Goal: Task Accomplishment & Management: Manage account settings

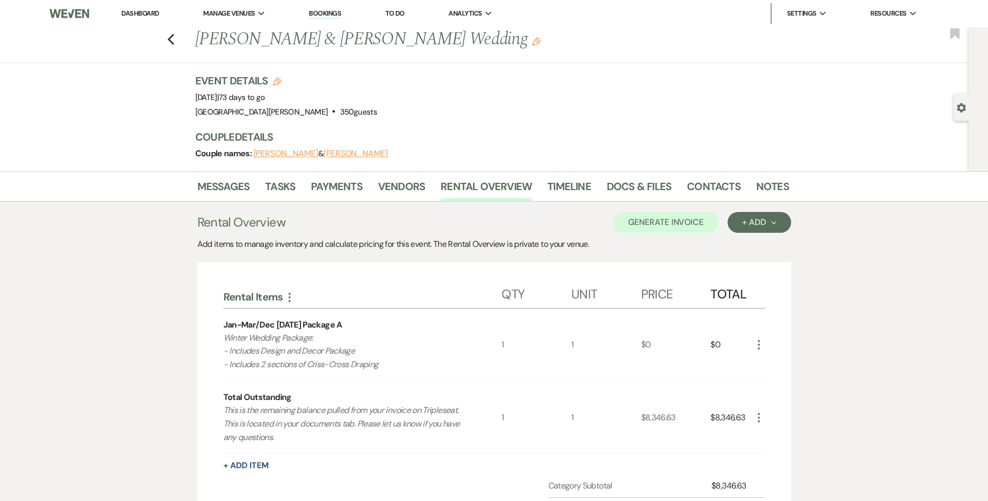
click at [143, 10] on link "Dashboard" at bounding box center [140, 13] width 38 height 9
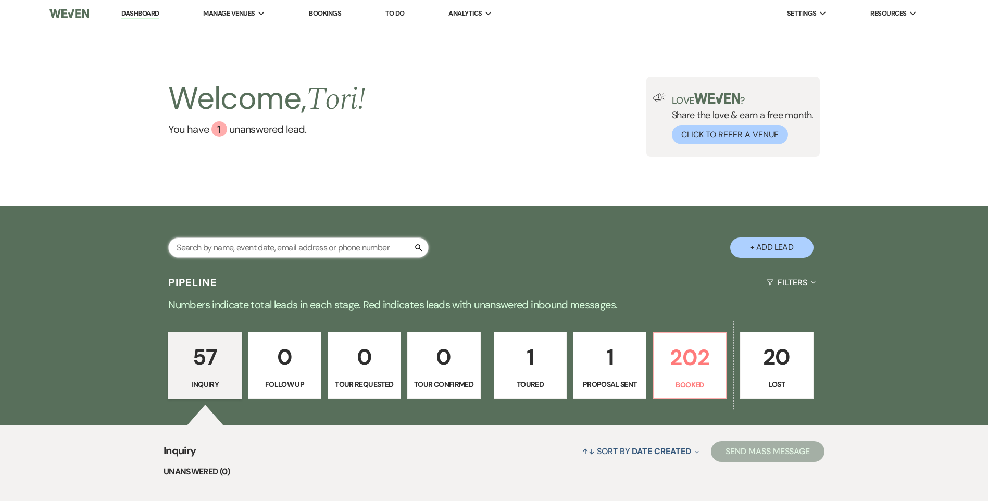
click at [284, 253] on input "text" at bounding box center [298, 248] width 260 height 20
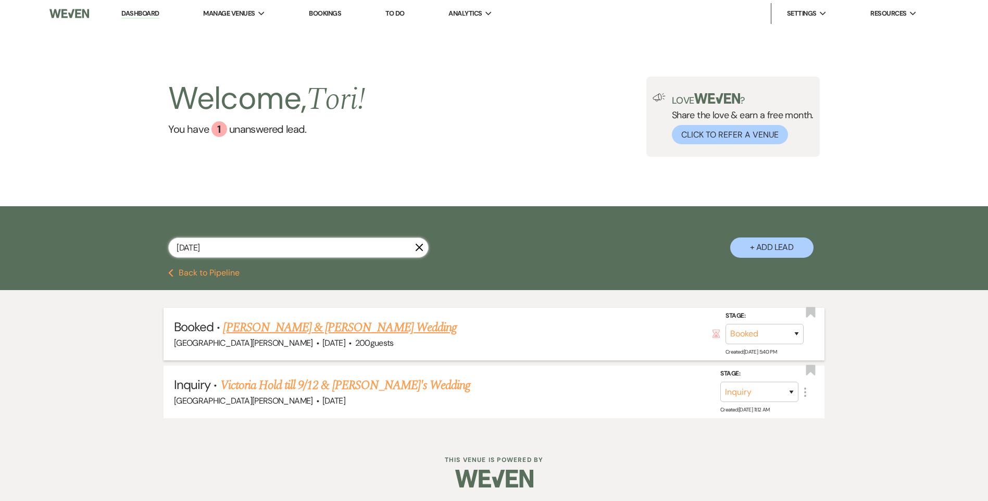
type input "[DATE]"
click at [240, 324] on link "[PERSON_NAME] & [PERSON_NAME] Wedding" at bounding box center [339, 327] width 233 height 19
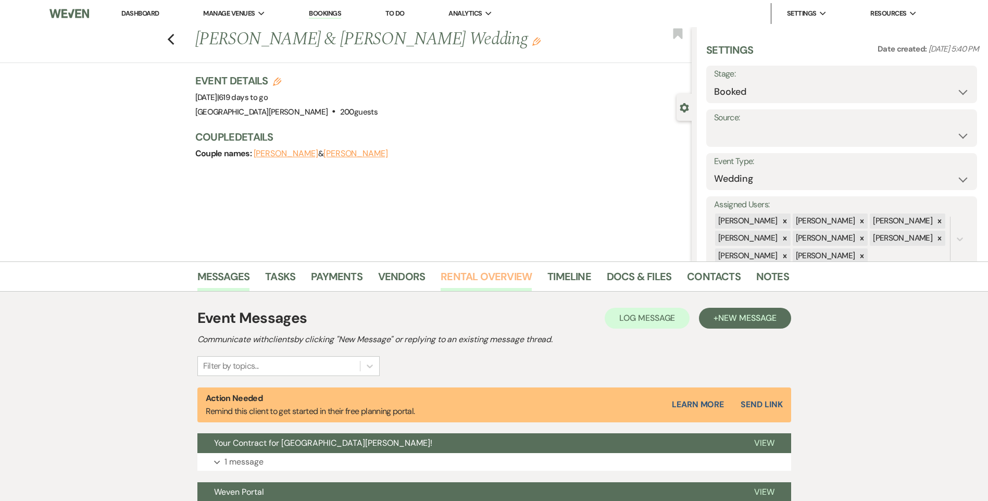
click at [493, 281] on link "Rental Overview" at bounding box center [486, 279] width 91 height 23
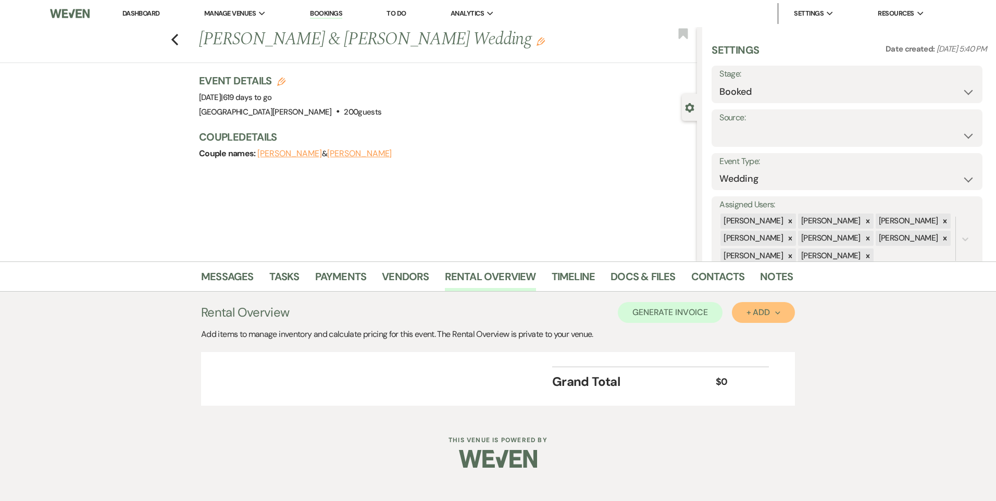
click at [739, 309] on button "+ Add Next" at bounding box center [763, 312] width 63 height 21
click at [770, 331] on button "Item" at bounding box center [758, 336] width 53 height 16
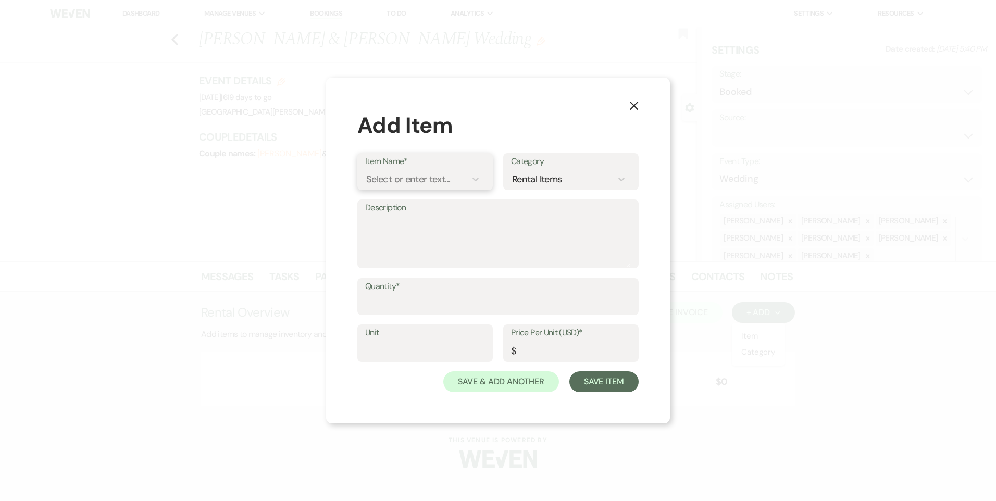
click at [410, 178] on div "Select or enter text..." at bounding box center [408, 179] width 84 height 14
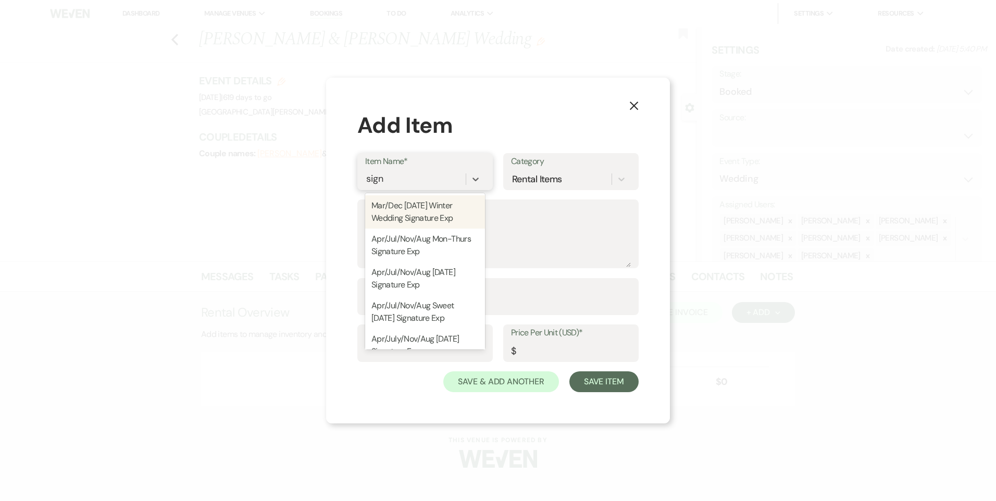
type input "signa"
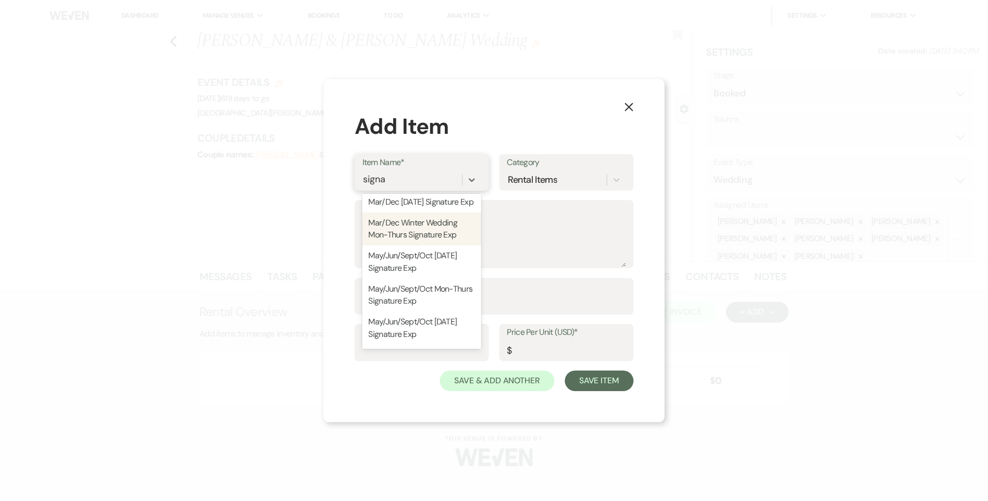
scroll to position [365, 0]
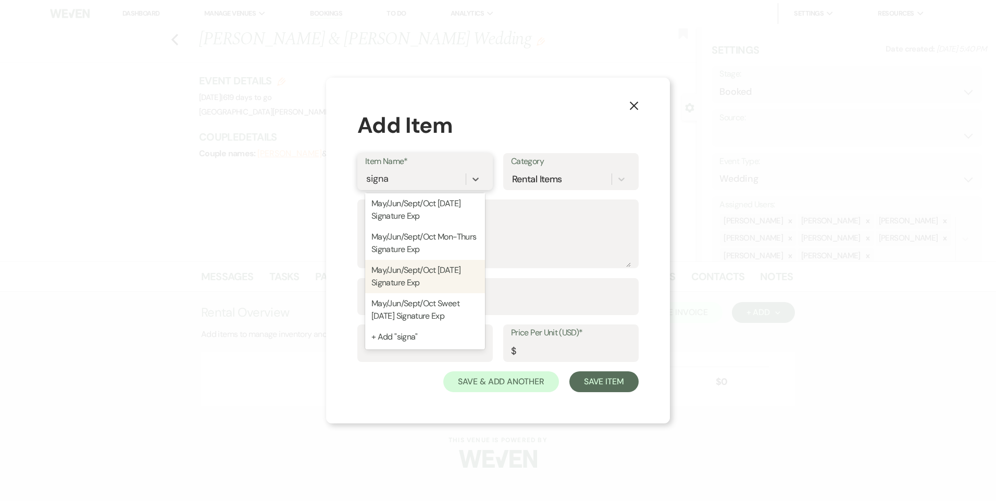
click at [437, 293] on div "May/Jun/Sept/Oct [DATE] Signature Exp" at bounding box center [425, 276] width 120 height 33
type textarea "Venue Rental: 1PM - 12AM Seating for up to 350 guests Guest tables to accommoda…"
type input "1"
type input "19400"
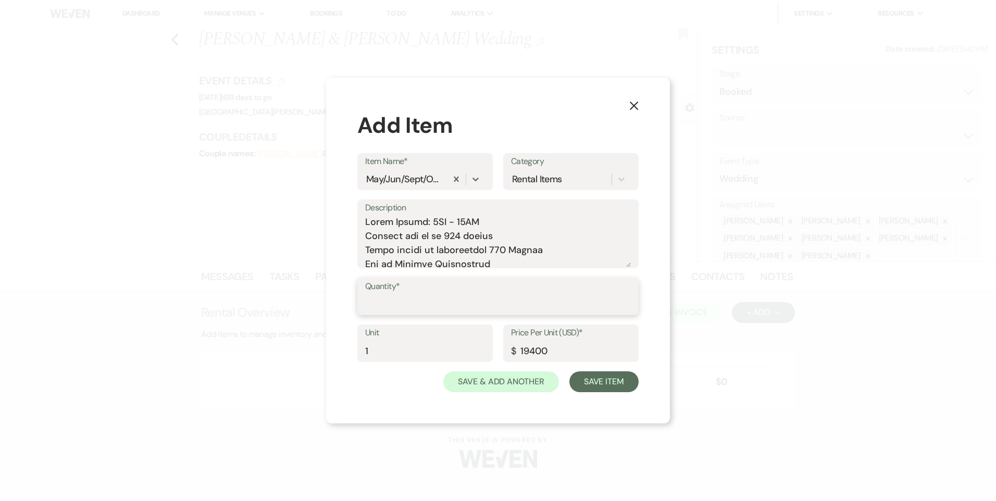
click at [423, 298] on input "Quantity*" at bounding box center [498, 304] width 266 height 20
type input "1"
click at [523, 379] on button "Save & Add Another" at bounding box center [501, 381] width 116 height 21
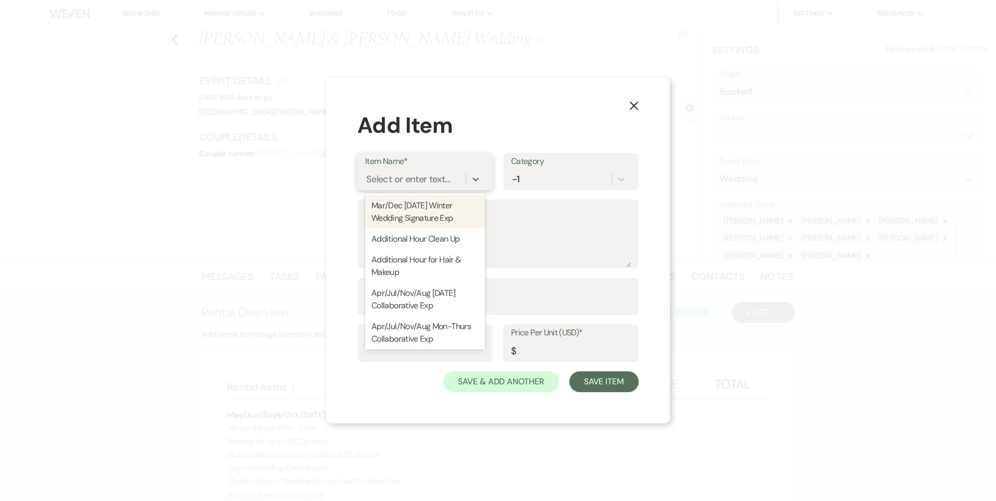
click at [413, 180] on div "Select or enter text..." at bounding box center [408, 179] width 84 height 14
type input "ref"
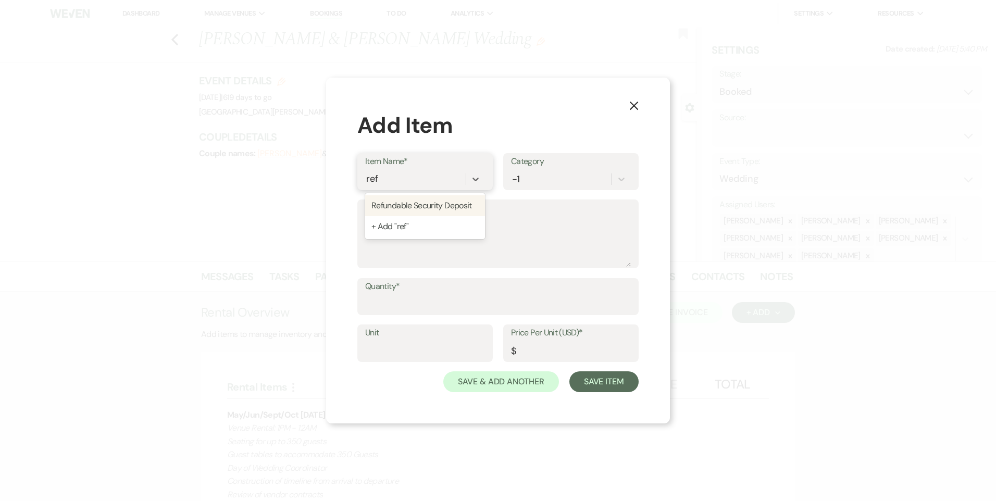
click at [409, 201] on div "Refundable Security Deposit" at bounding box center [425, 205] width 120 height 21
type input "1"
type input "1000"
click at [408, 306] on input "Quantity*" at bounding box center [498, 304] width 266 height 20
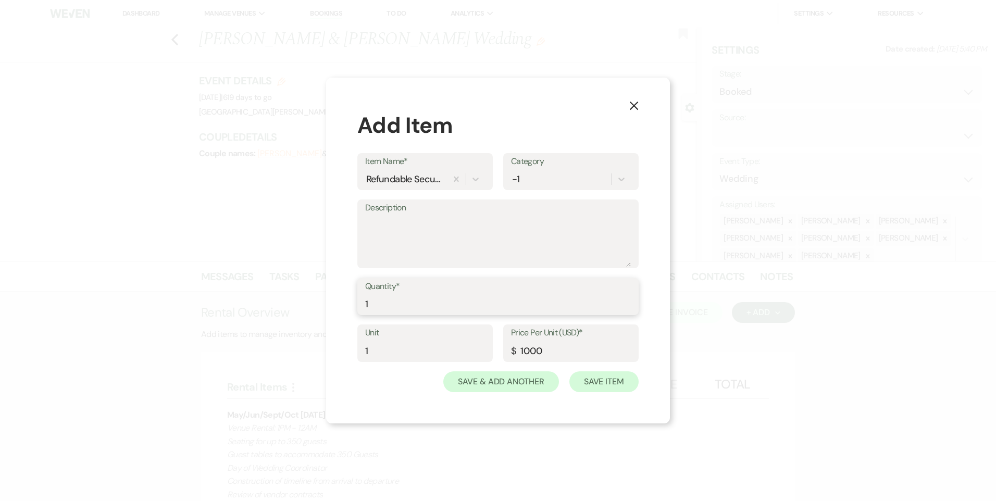
type input "1"
click at [600, 378] on button "Save Item" at bounding box center [603, 381] width 69 height 21
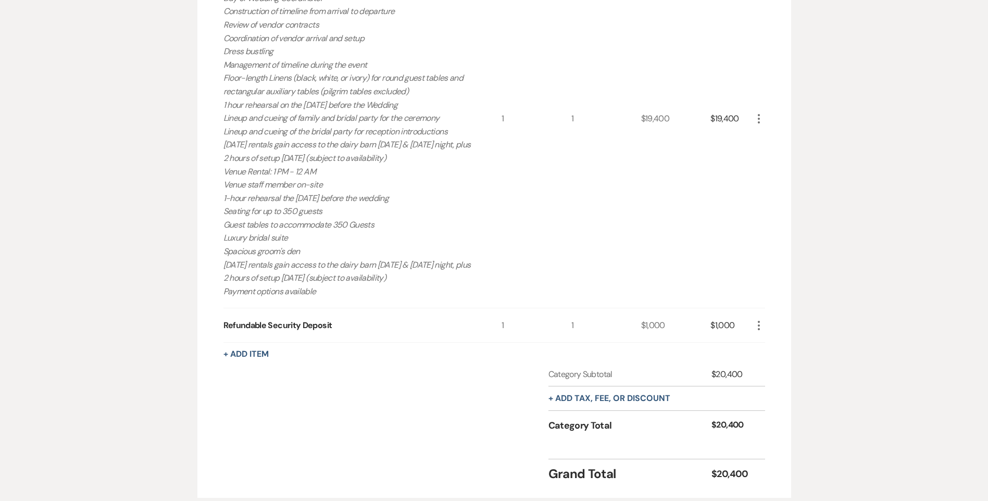
scroll to position [544, 0]
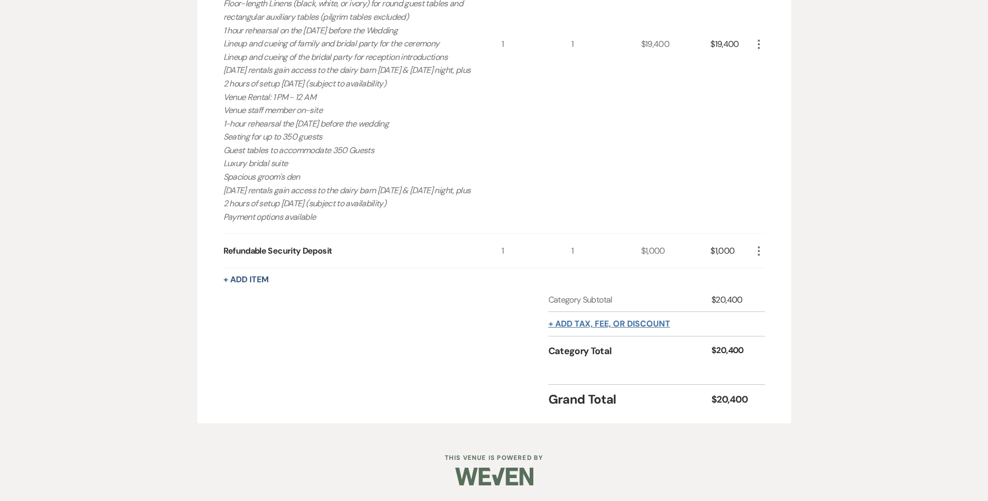
click at [586, 328] on button "+ Add tax, fee, or discount" at bounding box center [610, 324] width 122 height 8
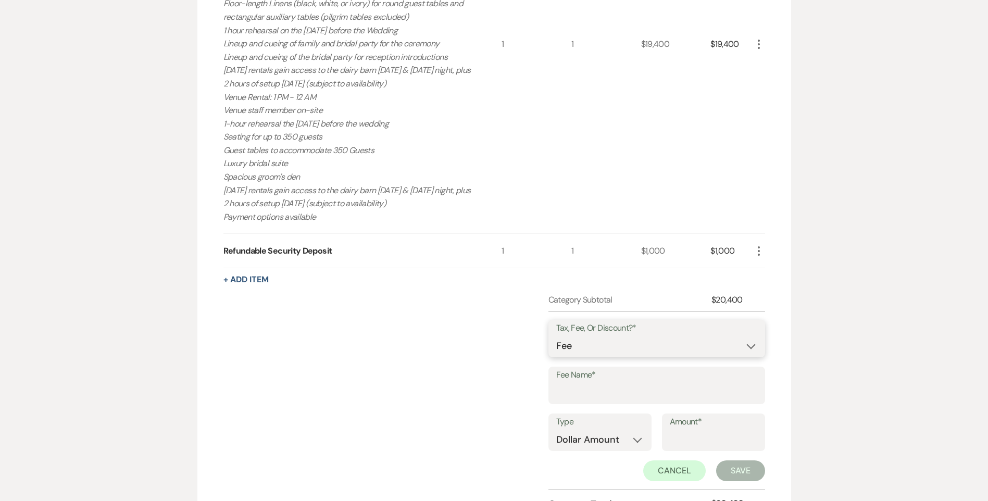
click at [581, 353] on select "Fee Discount Tax" at bounding box center [656, 346] width 201 height 20
select select "3"
click at [556, 336] on select "Fee Discount Tax" at bounding box center [656, 346] width 201 height 20
click at [585, 384] on input "Fee Name*" at bounding box center [656, 393] width 201 height 20
type input "State Sales Tax"
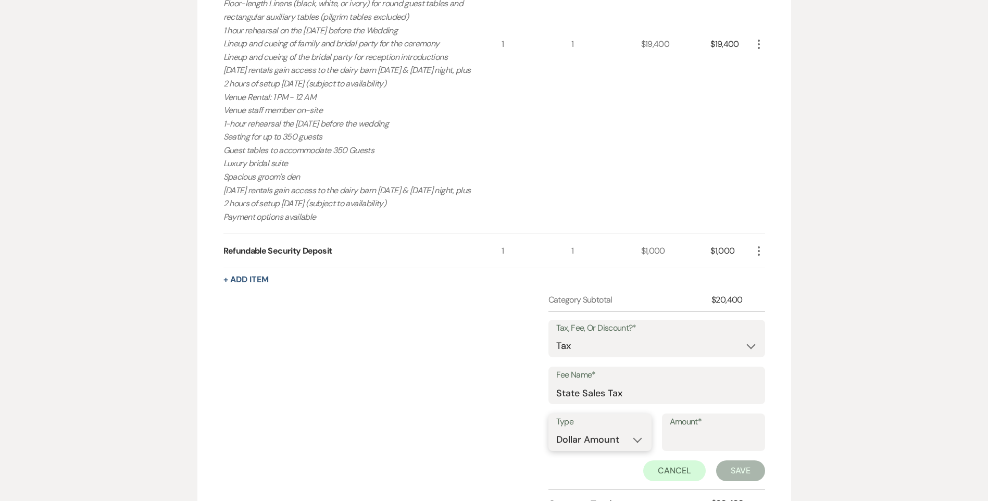
click at [627, 438] on select "Dollar Amount Percentage" at bounding box center [600, 440] width 88 height 20
select select "false"
click at [556, 430] on select "Dollar Amount Percentage" at bounding box center [600, 440] width 88 height 20
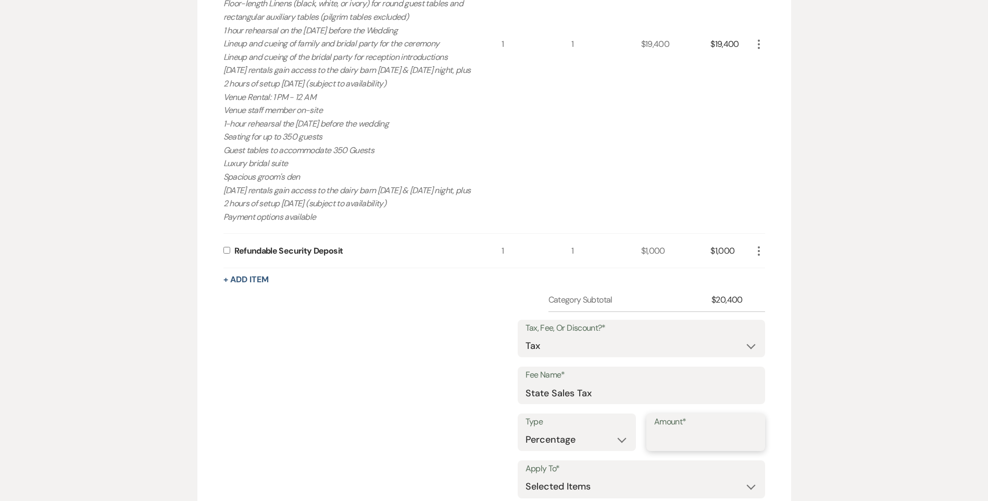
click at [684, 442] on input "Amount*" at bounding box center [705, 440] width 103 height 20
click at [653, 441] on div "Amount* .25" at bounding box center [706, 433] width 119 height 38
click at [654, 441] on div "Amount* .25" at bounding box center [706, 433] width 119 height 38
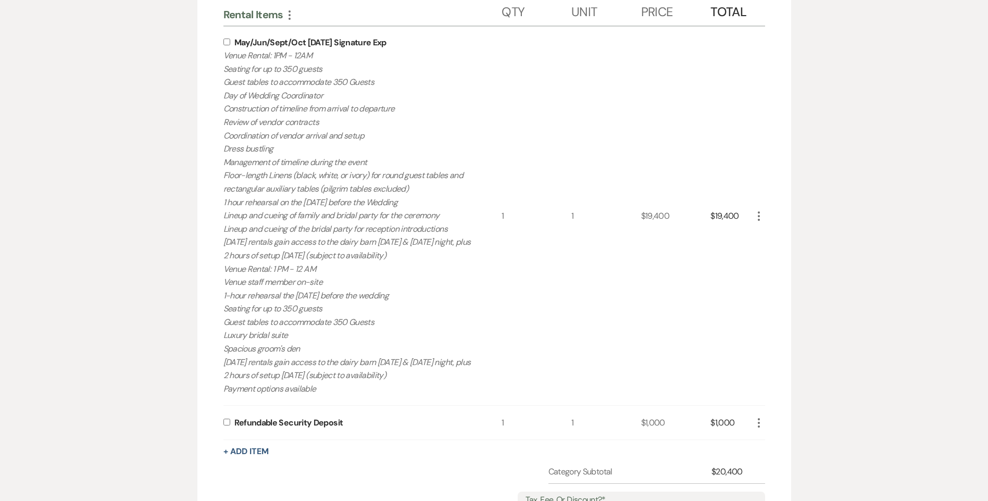
scroll to position [284, 0]
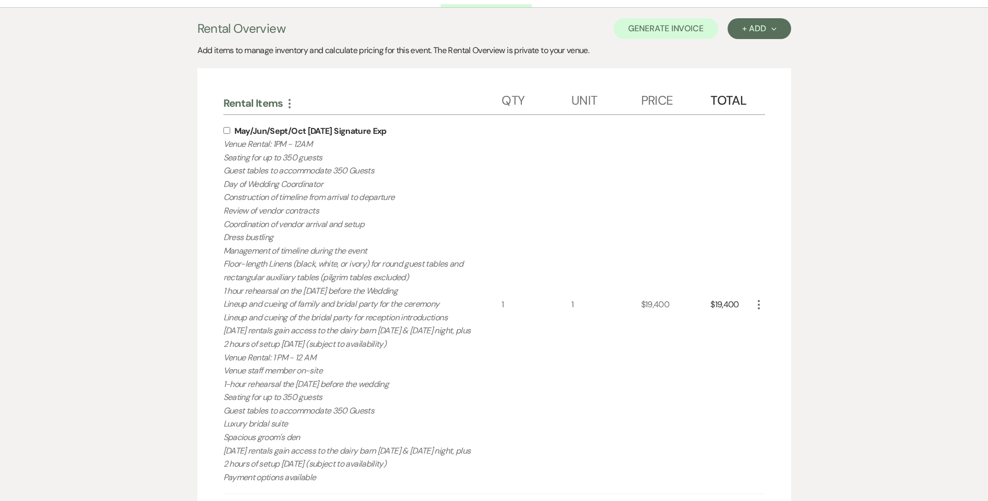
type input "7.25"
click at [227, 133] on input "checkbox" at bounding box center [226, 130] width 7 height 7
checkbox input "true"
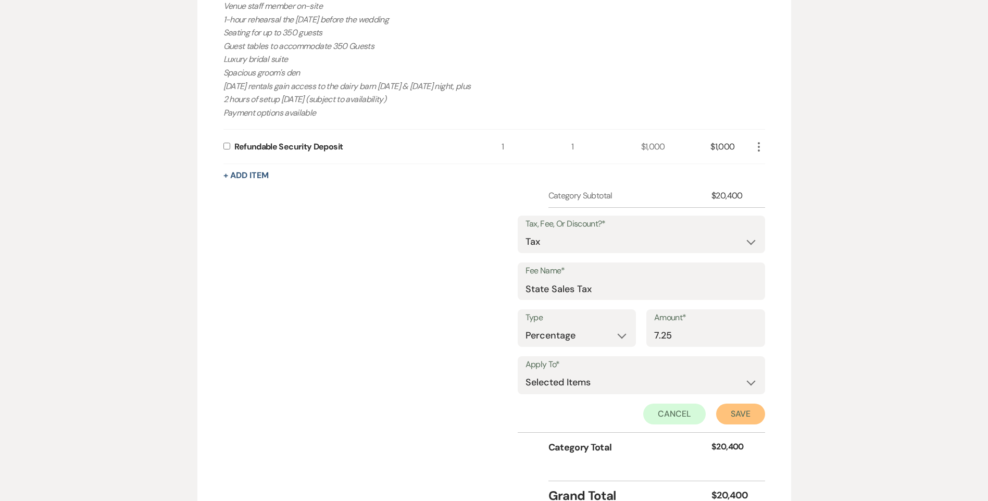
click at [737, 416] on button "Save" at bounding box center [740, 414] width 49 height 21
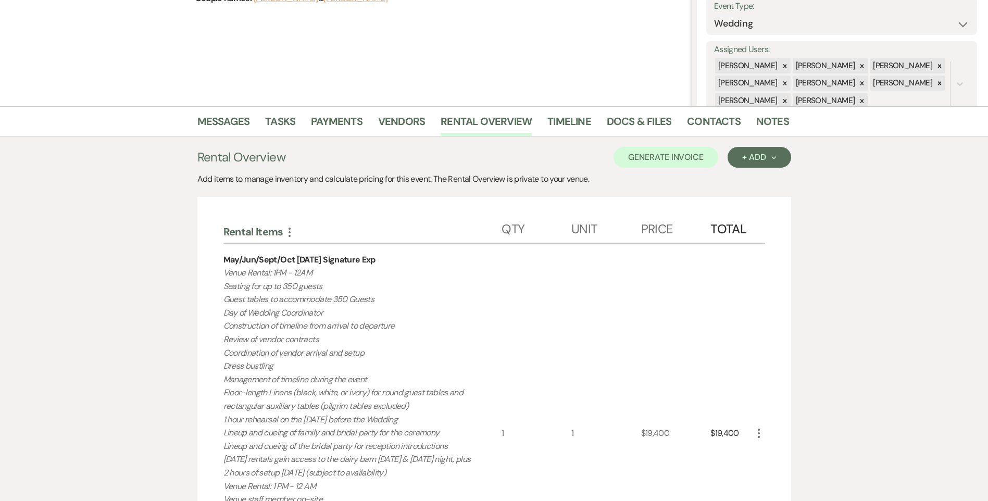
scroll to position [0, 0]
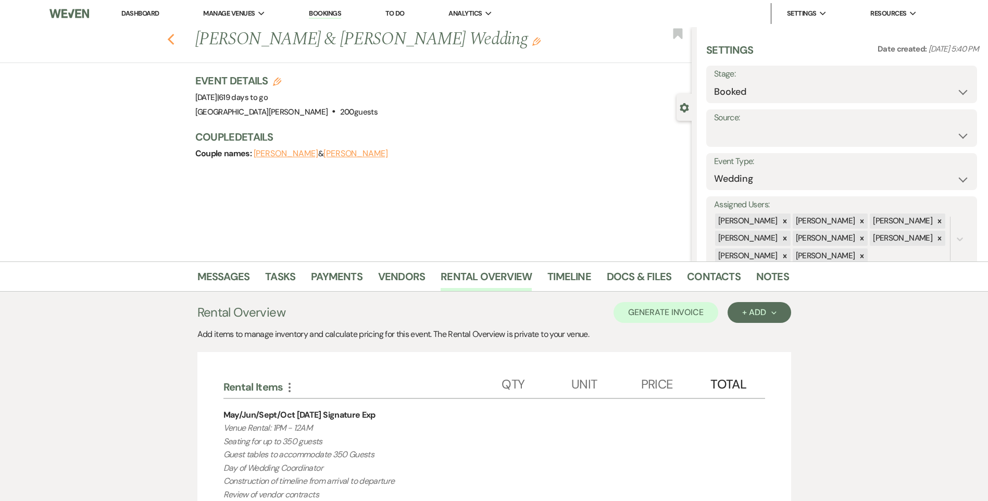
click at [174, 43] on icon "Previous" at bounding box center [171, 39] width 8 height 13
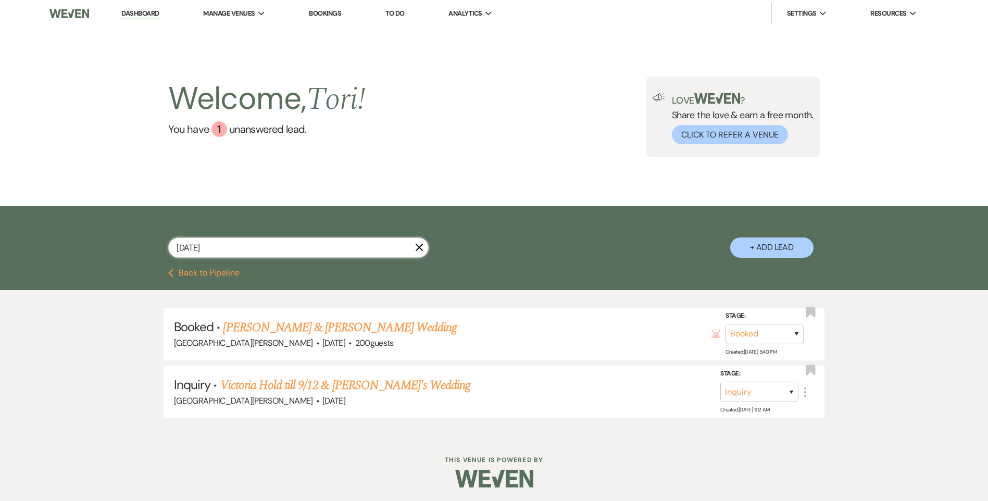
click at [141, 235] on div "[DATE] X + Add Lead" at bounding box center [494, 239] width 750 height 55
click at [146, 17] on link "Dashboard" at bounding box center [140, 14] width 38 height 10
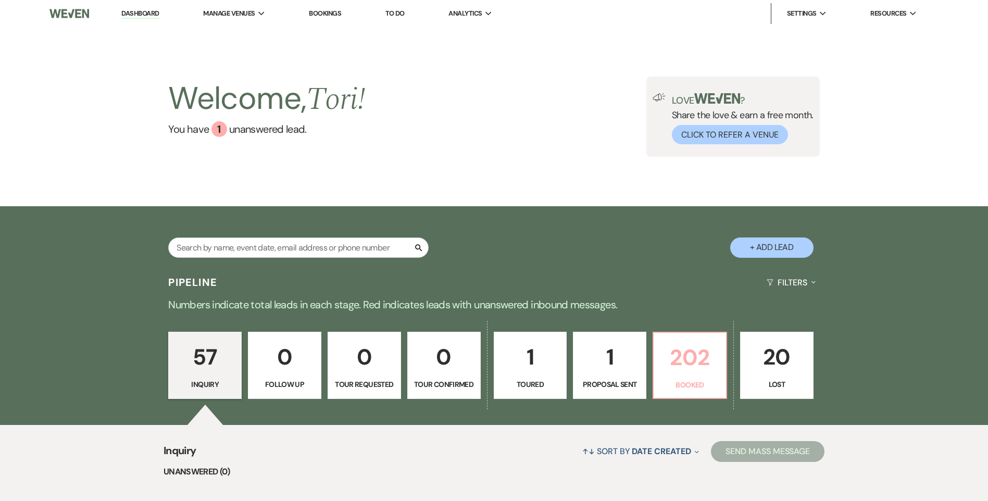
click at [677, 356] on p "202" at bounding box center [690, 357] width 60 height 35
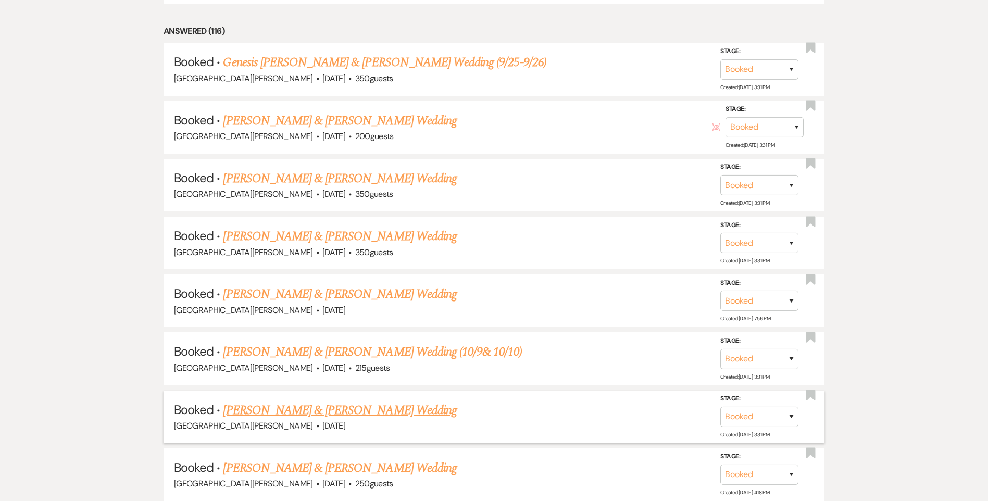
scroll to position [677, 0]
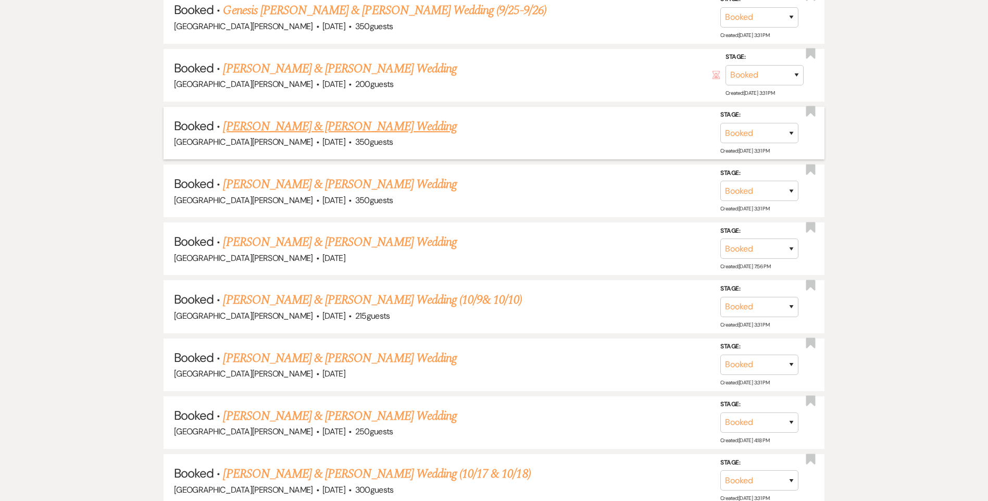
click at [326, 124] on link "[PERSON_NAME] & [PERSON_NAME] Wedding" at bounding box center [339, 126] width 233 height 19
